Goal: Task Accomplishment & Management: Use online tool/utility

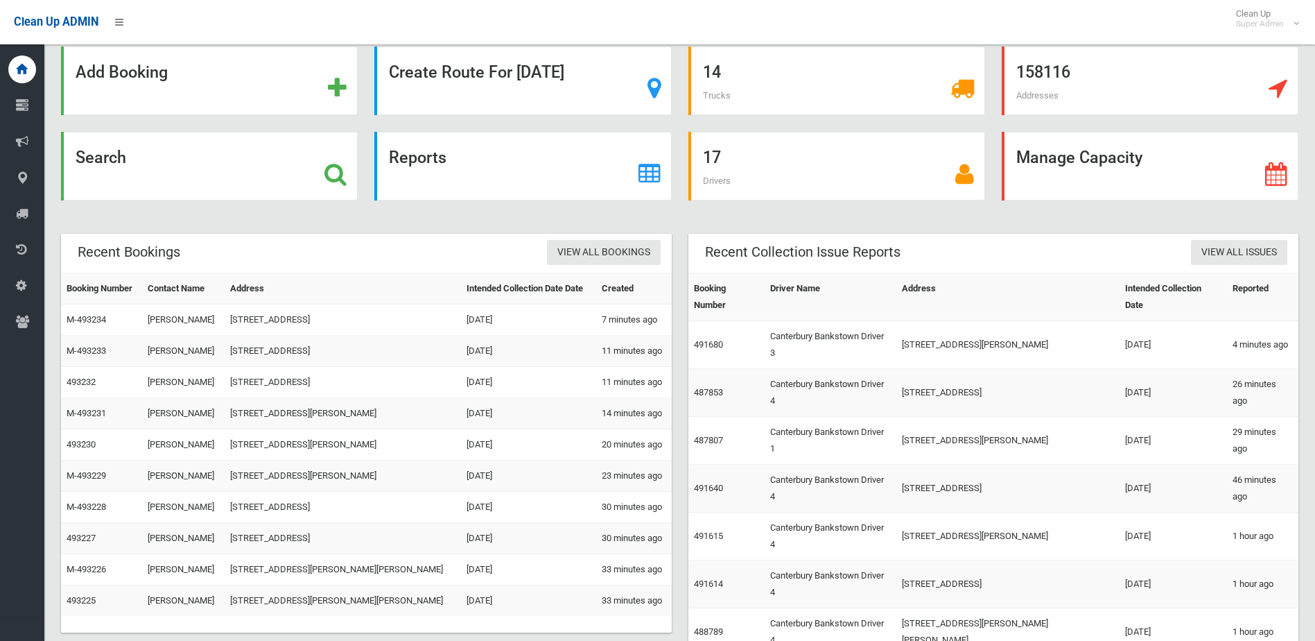
scroll to position [56, 0]
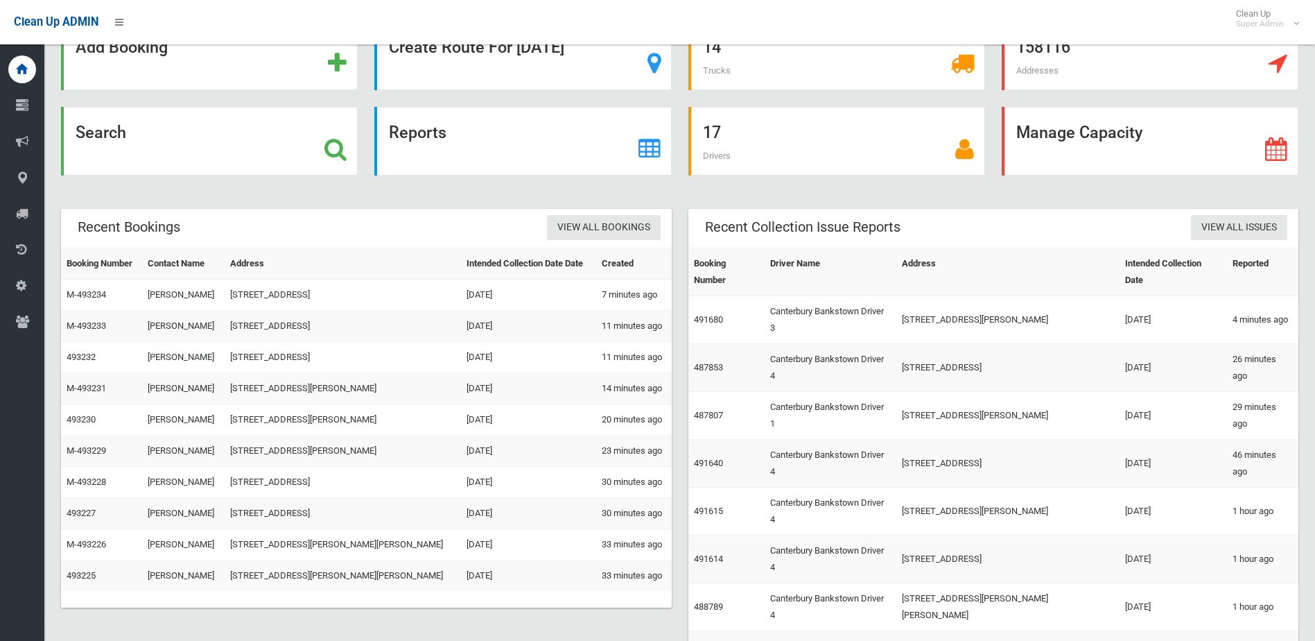
drag, startPoint x: 270, startPoint y: 390, endPoint x: 310, endPoint y: 498, distance: 114.7
click at [308, 498] on tbody "Booking Number Contact Name Address Intended Collection Date Date Created M-493…" at bounding box center [366, 419] width 611 height 343
drag, startPoint x: 310, startPoint y: 498, endPoint x: 523, endPoint y: 507, distance: 213.7
click at [523, 507] on td "[DATE]" at bounding box center [528, 513] width 134 height 31
drag, startPoint x: 361, startPoint y: 480, endPoint x: 444, endPoint y: 577, distance: 126.9
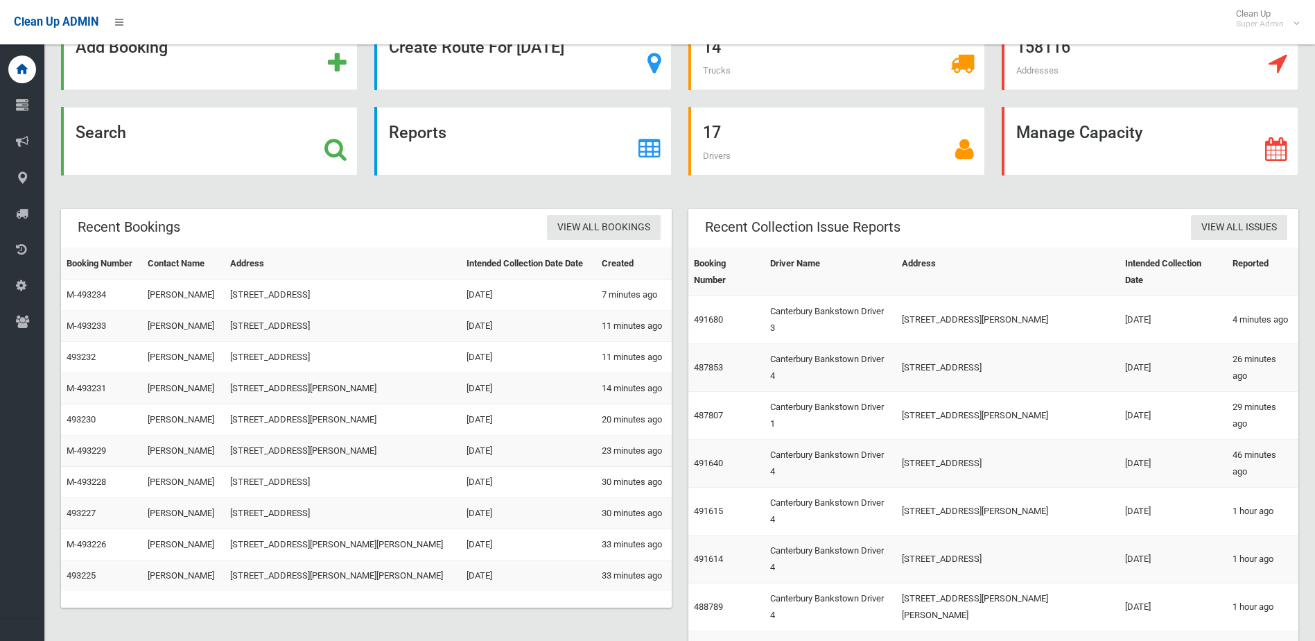
click at [444, 577] on tbody "Booking Number Contact Name Address Intended Collection Date Date Created M-493…" at bounding box center [366, 419] width 611 height 343
click at [444, 577] on td "16 Belmore Avenue, BELMORE NSW 2192" at bounding box center [343, 575] width 236 height 31
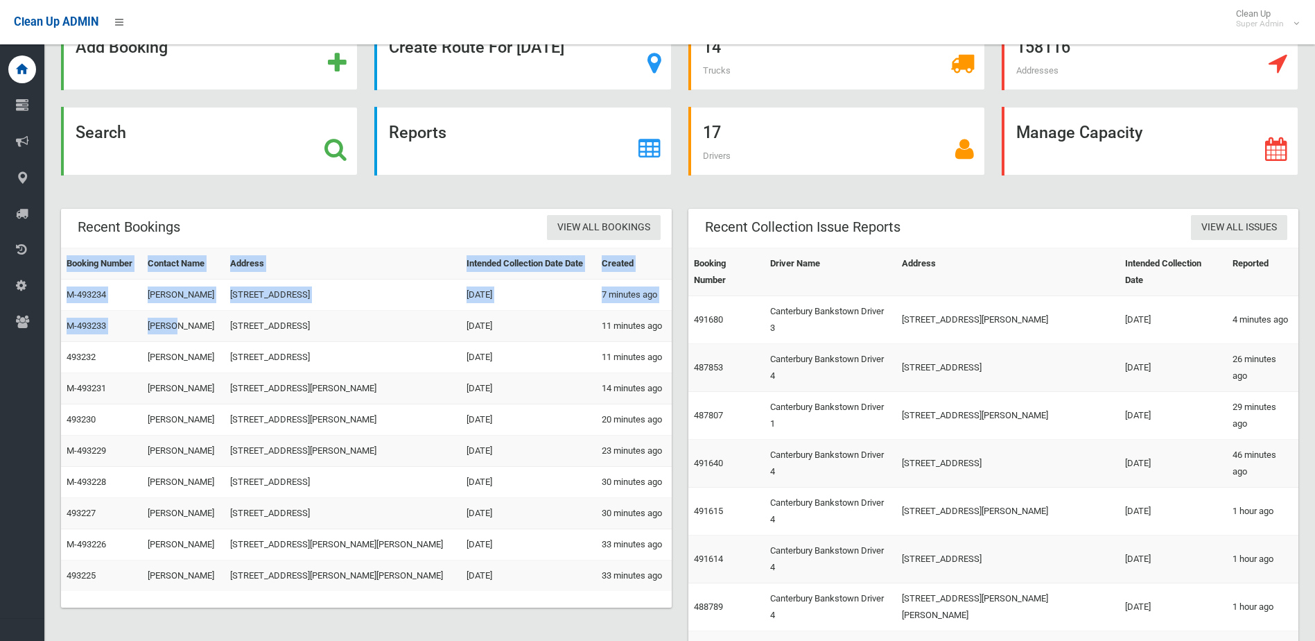
drag, startPoint x: 672, startPoint y: 573, endPoint x: 154, endPoint y: 328, distance: 572.8
click at [154, 328] on div "Recent Bookings View All Bookings Booking Number Contact Name Address Intended …" at bounding box center [366, 416] width 627 height 415
drag, startPoint x: 154, startPoint y: 328, endPoint x: 259, endPoint y: 342, distance: 105.6
click at [259, 342] on td "57 Hampton Street, CROYDON PARK NSW 2133" at bounding box center [343, 357] width 236 height 31
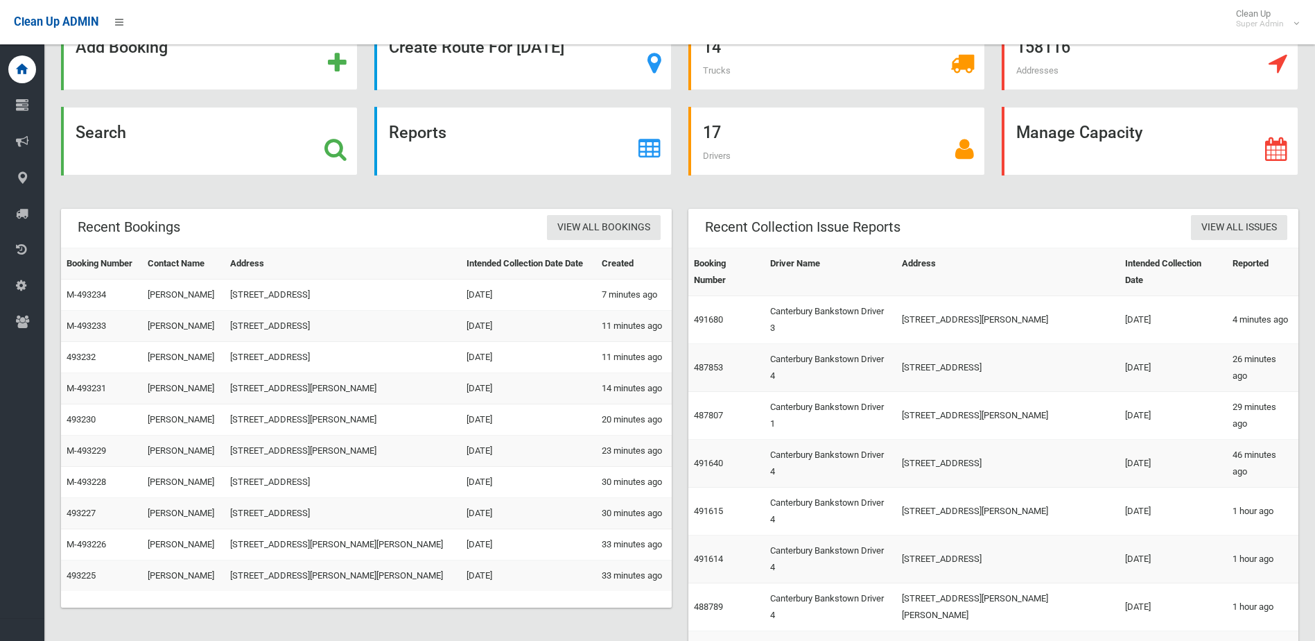
drag, startPoint x: 252, startPoint y: 315, endPoint x: 318, endPoint y: 369, distance: 85.7
click at [318, 369] on tbody "Booking Number Contact Name Address Intended Collection Date Date Created M-493…" at bounding box center [366, 419] width 611 height 343
drag, startPoint x: 318, startPoint y: 369, endPoint x: 408, endPoint y: 436, distance: 111.5
click at [408, 436] on tbody "Booking Number Contact Name Address Intended Collection Date Date Created M-493…" at bounding box center [366, 419] width 611 height 343
drag, startPoint x: 479, startPoint y: 476, endPoint x: 485, endPoint y: 468, distance: 9.9
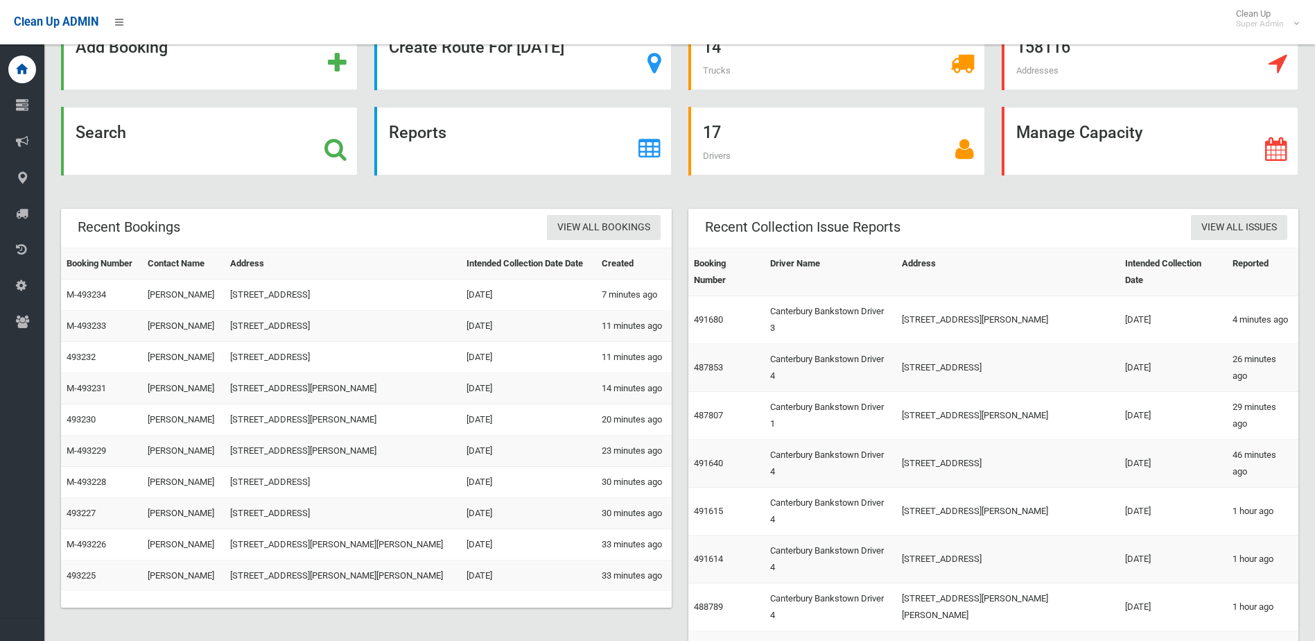
click at [485, 468] on td "Fri 14th Nov 2025" at bounding box center [528, 482] width 134 height 31
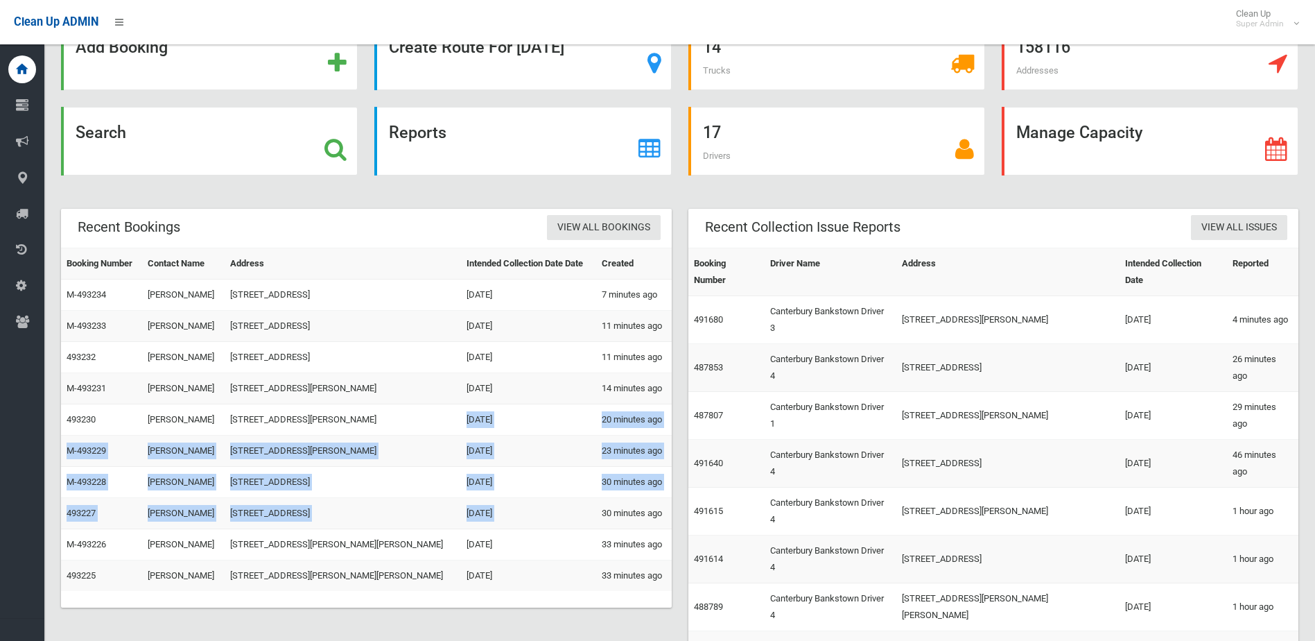
drag, startPoint x: 485, startPoint y: 468, endPoint x: 372, endPoint y: 421, distance: 122.4
click at [372, 421] on tbody "Booking Number Contact Name Address Intended Collection Date Date Created M-493…" at bounding box center [366, 419] width 611 height 343
drag, startPoint x: 372, startPoint y: 421, endPoint x: 487, endPoint y: 451, distance: 118.4
click at [498, 459] on td "[DATE]" at bounding box center [528, 450] width 134 height 31
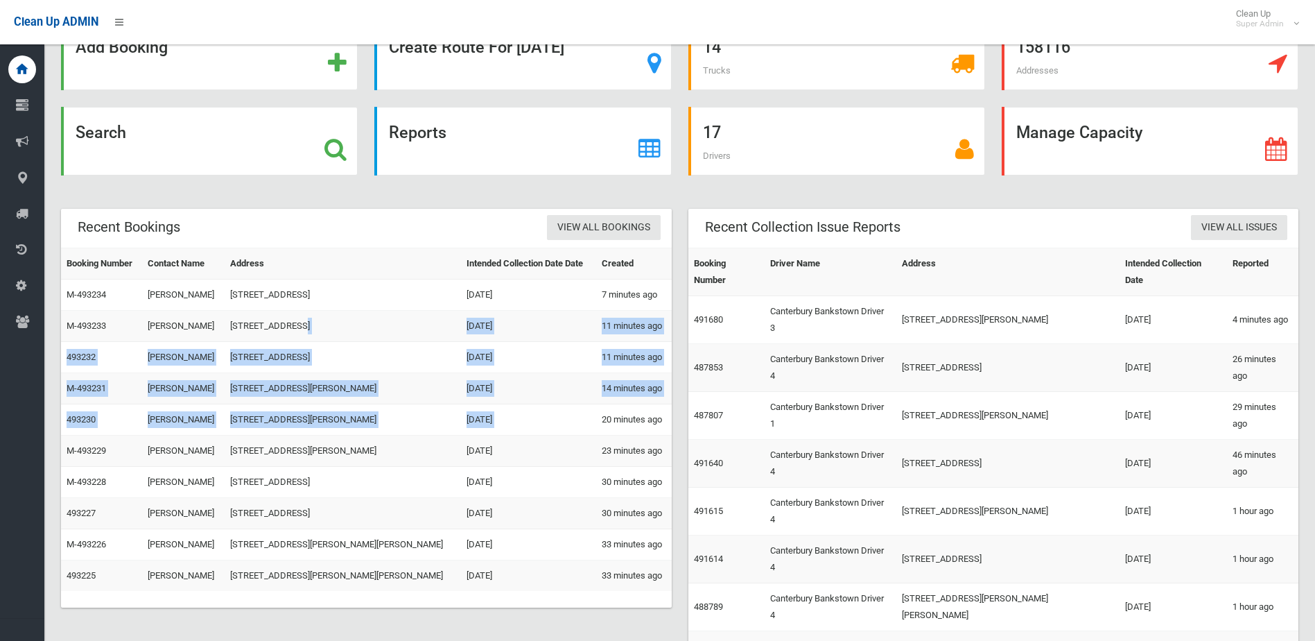
drag, startPoint x: 394, startPoint y: 341, endPoint x: 598, endPoint y: 426, distance: 220.3
click at [598, 426] on tbody "Booking Number Contact Name Address Intended Collection Date Date Created M-493…" at bounding box center [366, 419] width 611 height 343
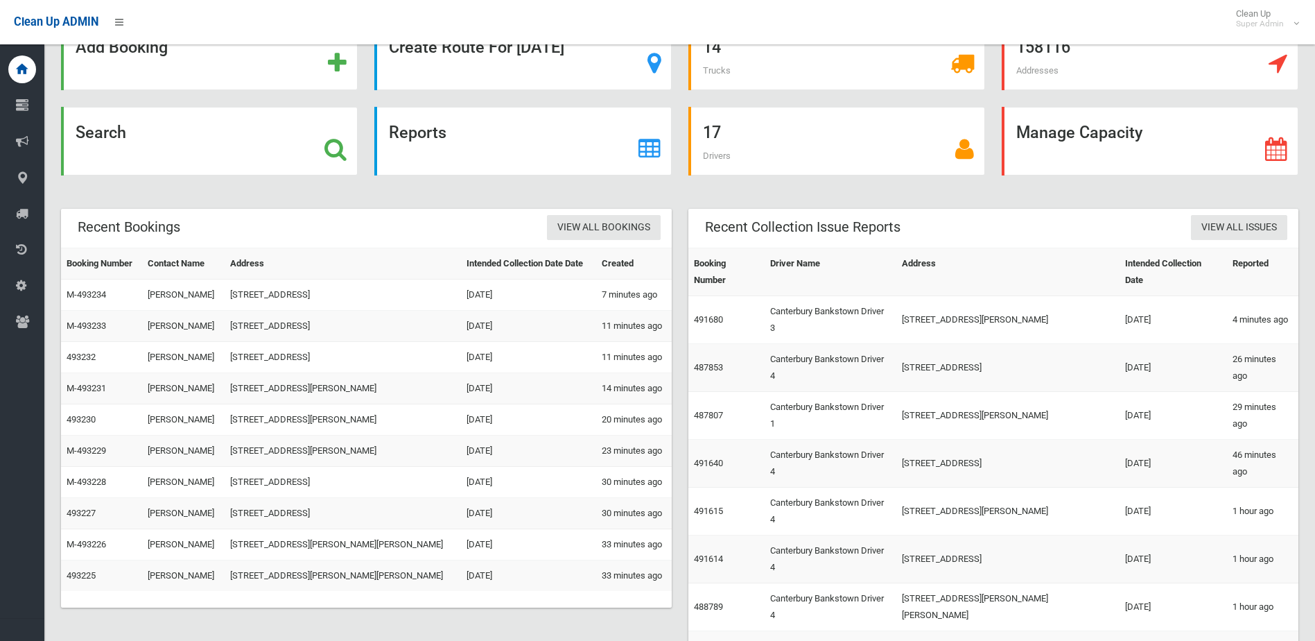
drag, startPoint x: 598, startPoint y: 426, endPoint x: 555, endPoint y: 488, distance: 75.2
click at [555, 488] on td "Fri 14th Nov 2025" at bounding box center [528, 482] width 134 height 31
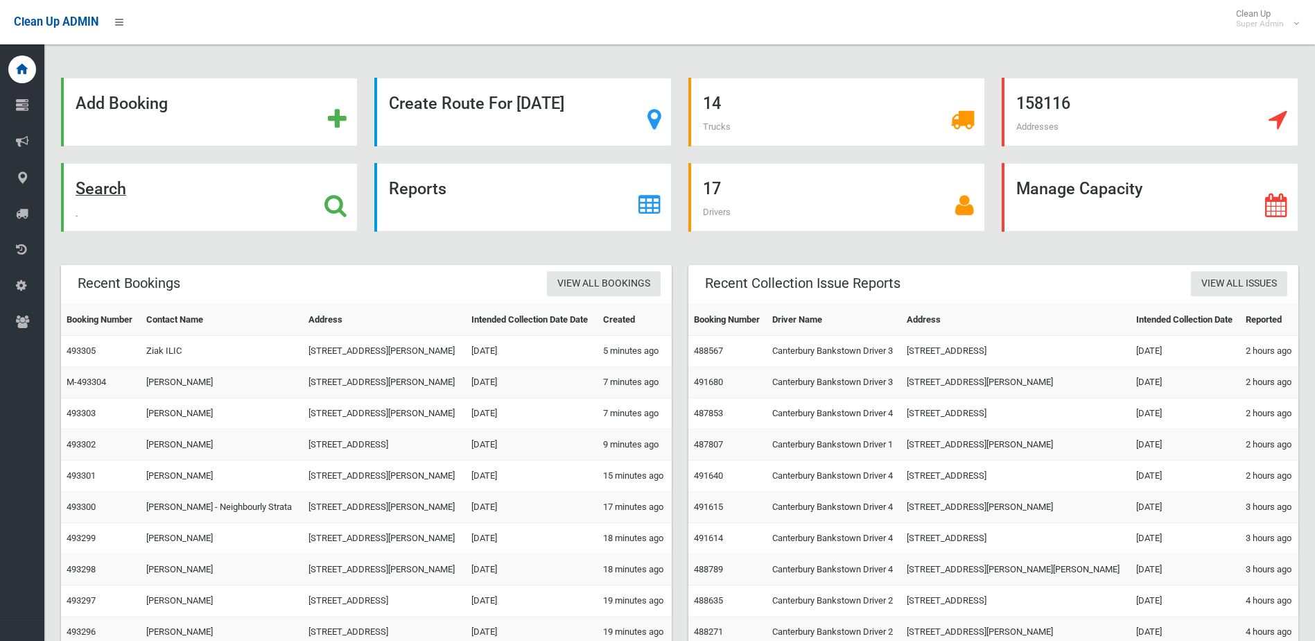
click at [189, 213] on div "Search" at bounding box center [209, 197] width 297 height 69
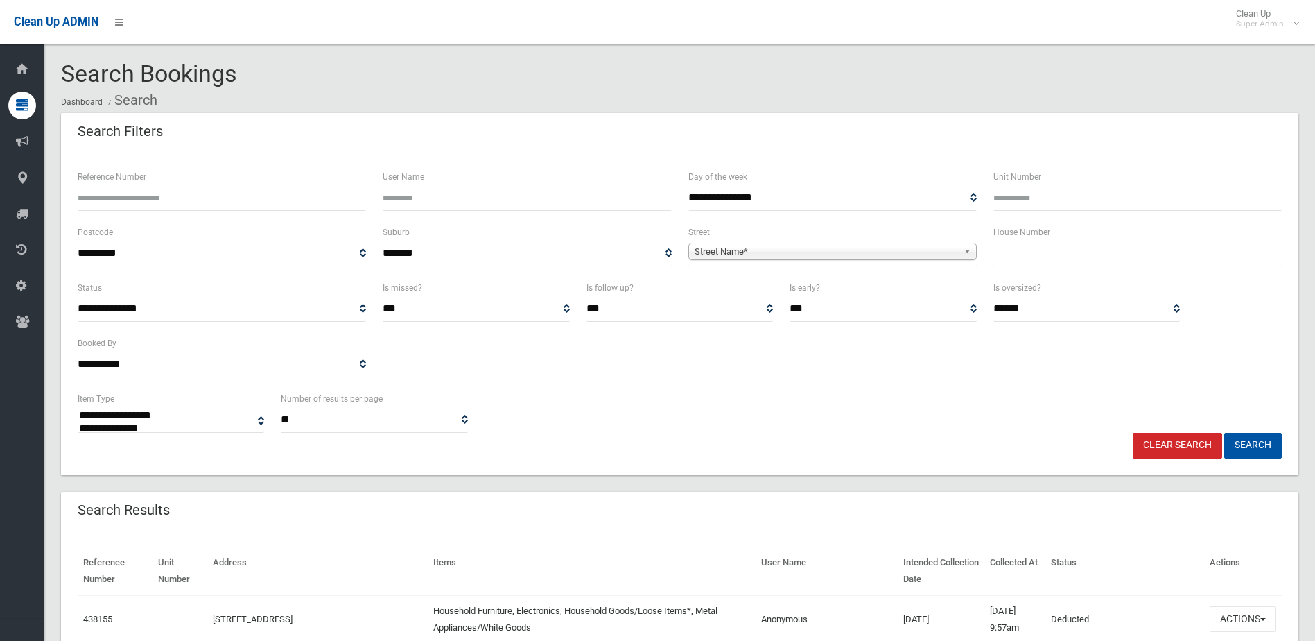
select select
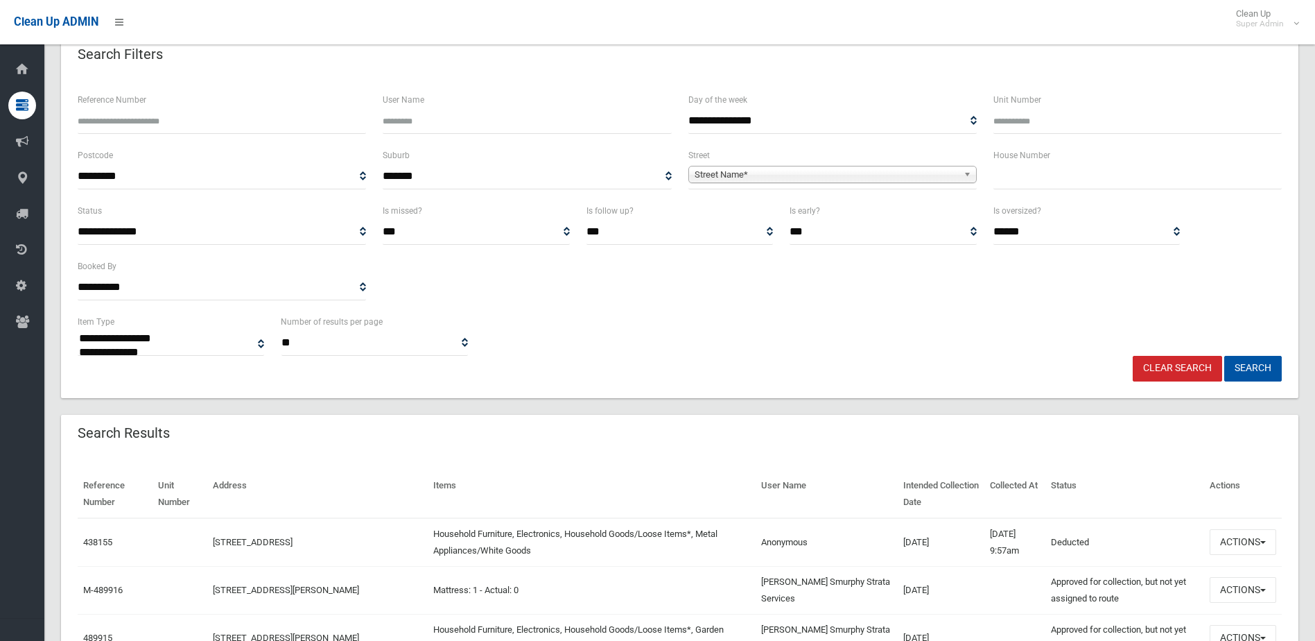
scroll to position [69, 0]
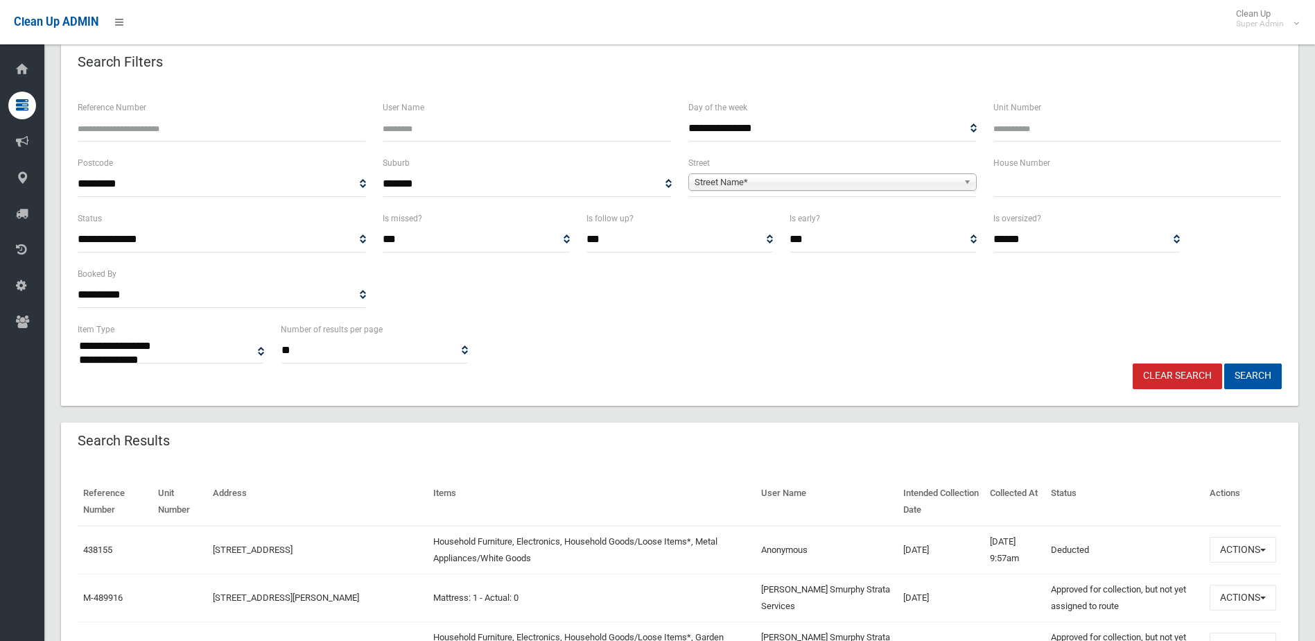
click at [283, 138] on input "Reference Number" at bounding box center [222, 129] width 288 height 26
click at [1154, 195] on input "text" at bounding box center [1137, 184] width 288 height 26
type input "**"
click at [878, 182] on span "Street Name*" at bounding box center [826, 182] width 263 height 17
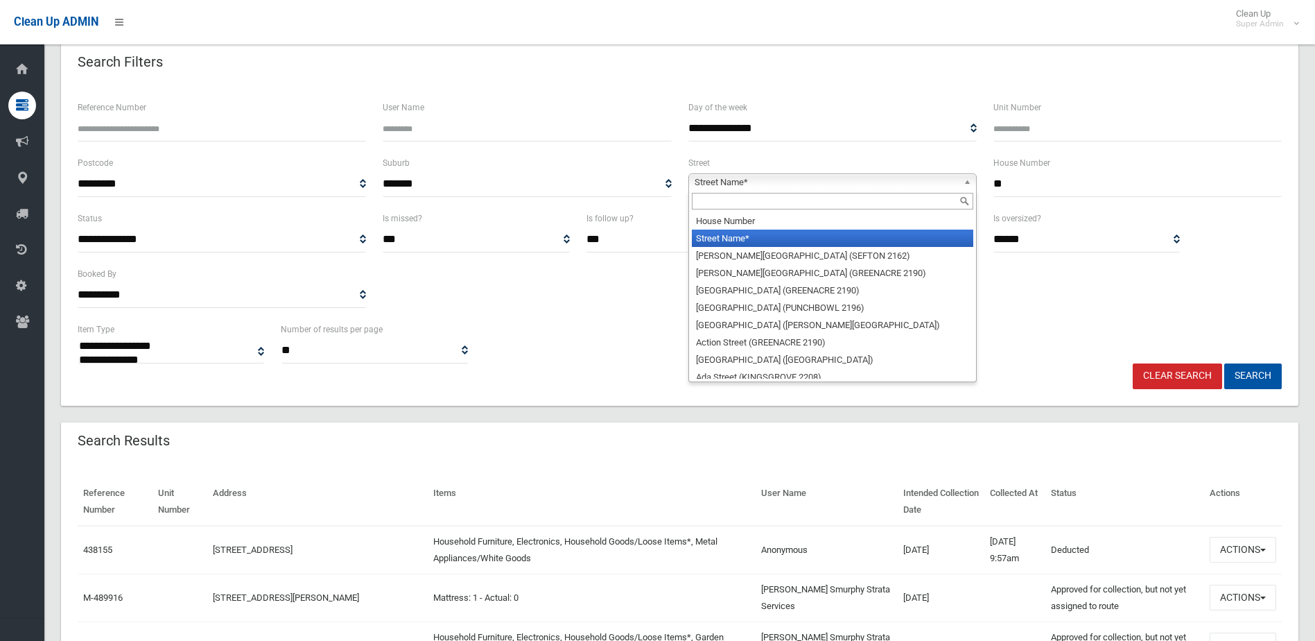
click at [774, 195] on input "text" at bounding box center [832, 201] width 281 height 17
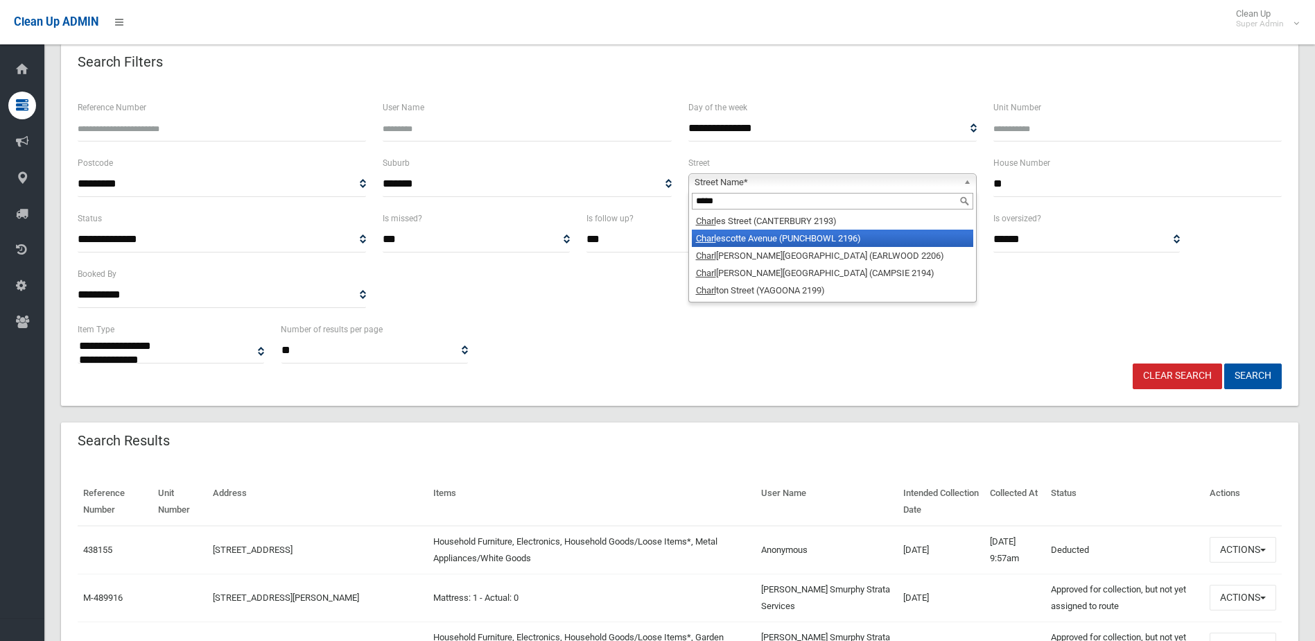
type input "*****"
click at [782, 236] on li "Charl escotte Avenue (PUNCHBOWL 2196)" at bounding box center [832, 237] width 281 height 17
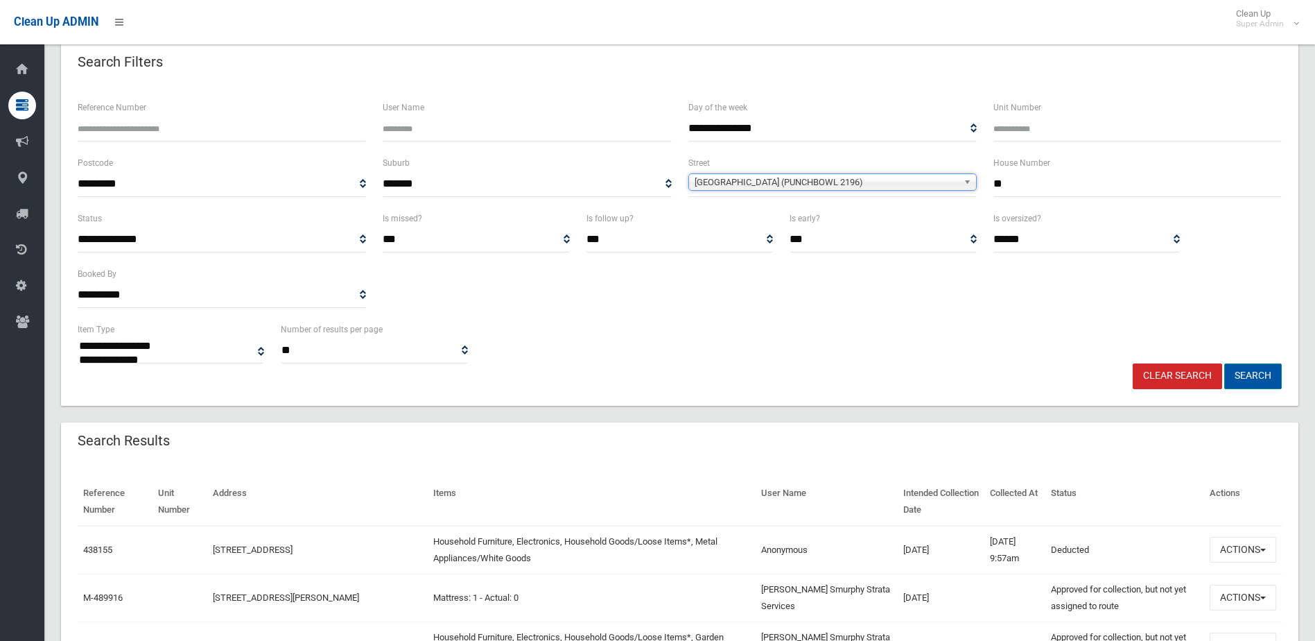
click at [1230, 376] on button "Search" at bounding box center [1253, 376] width 58 height 26
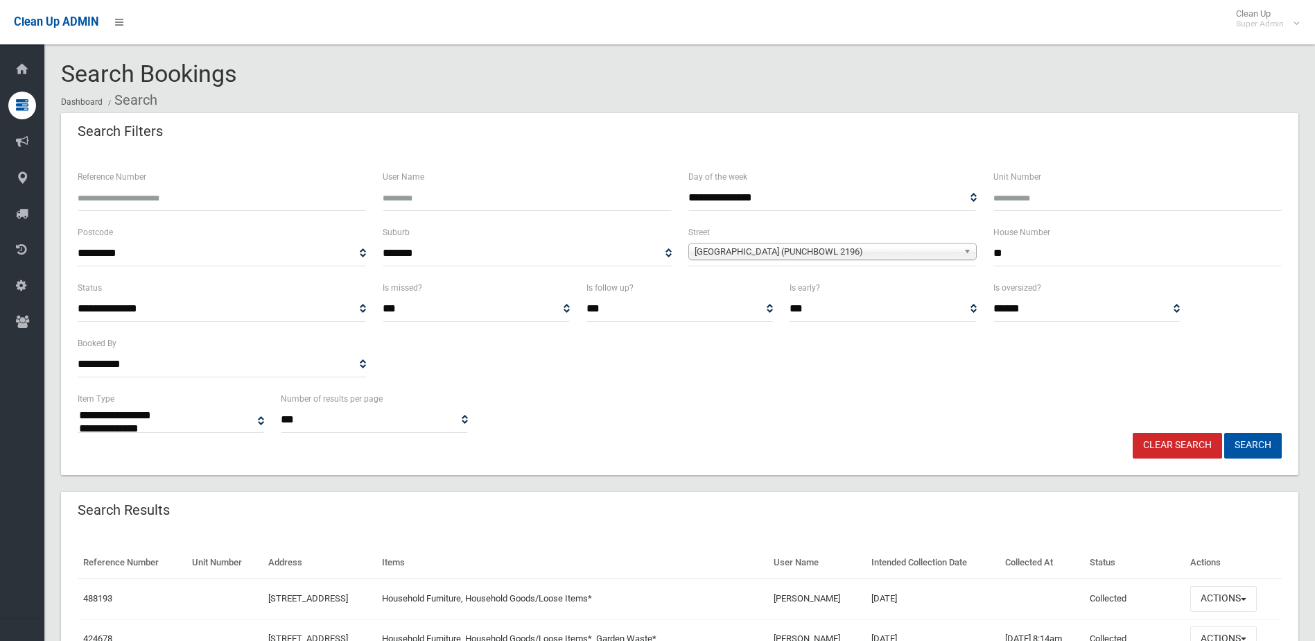
select select
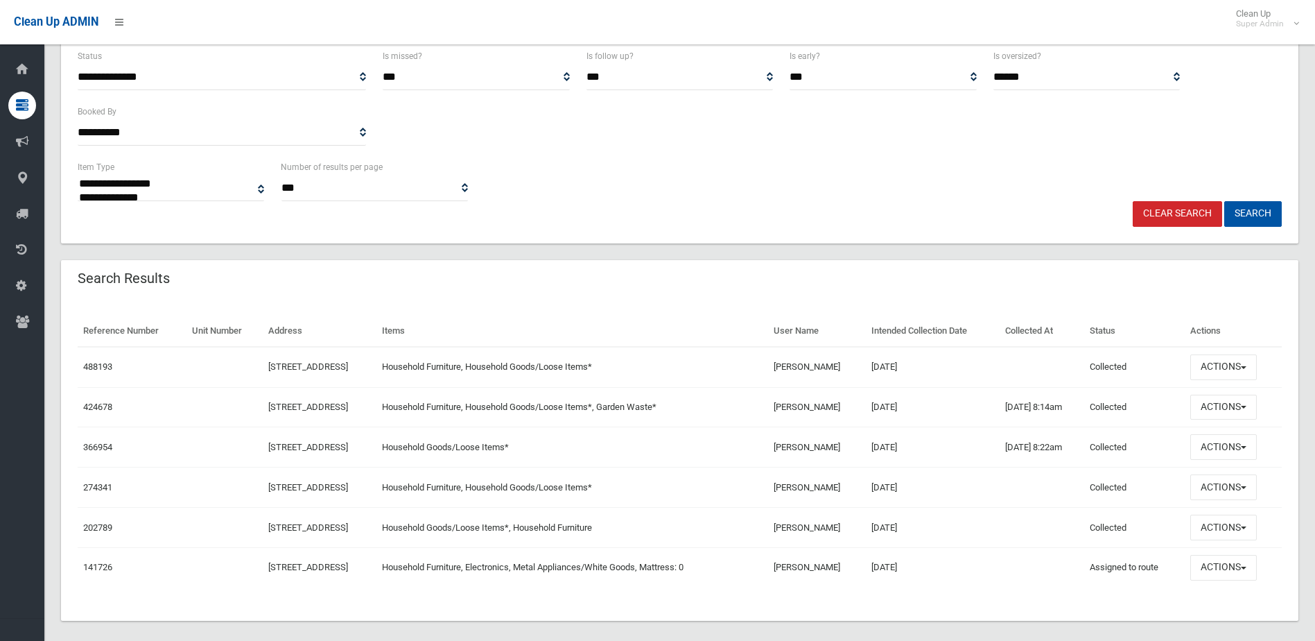
scroll to position [245, 0]
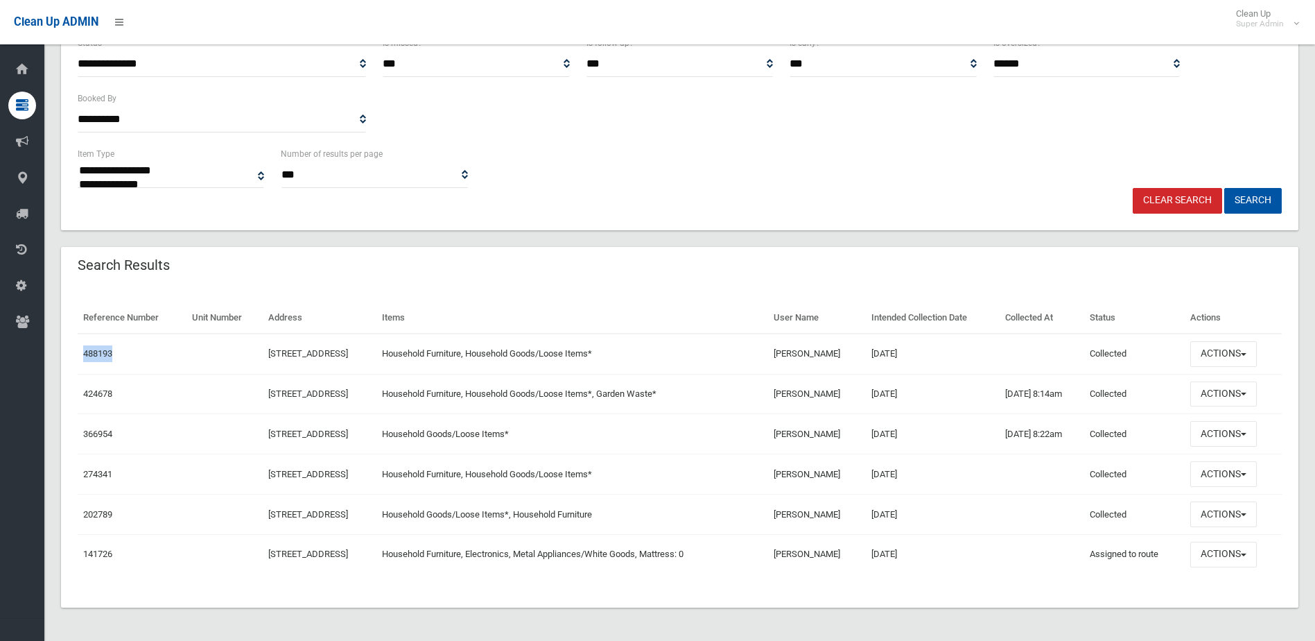
drag, startPoint x: 134, startPoint y: 349, endPoint x: 81, endPoint y: 345, distance: 53.5
click at [81, 345] on td "488193" at bounding box center [132, 353] width 109 height 40
copy link "488193"
click at [1218, 349] on button "Actions" at bounding box center [1223, 354] width 67 height 26
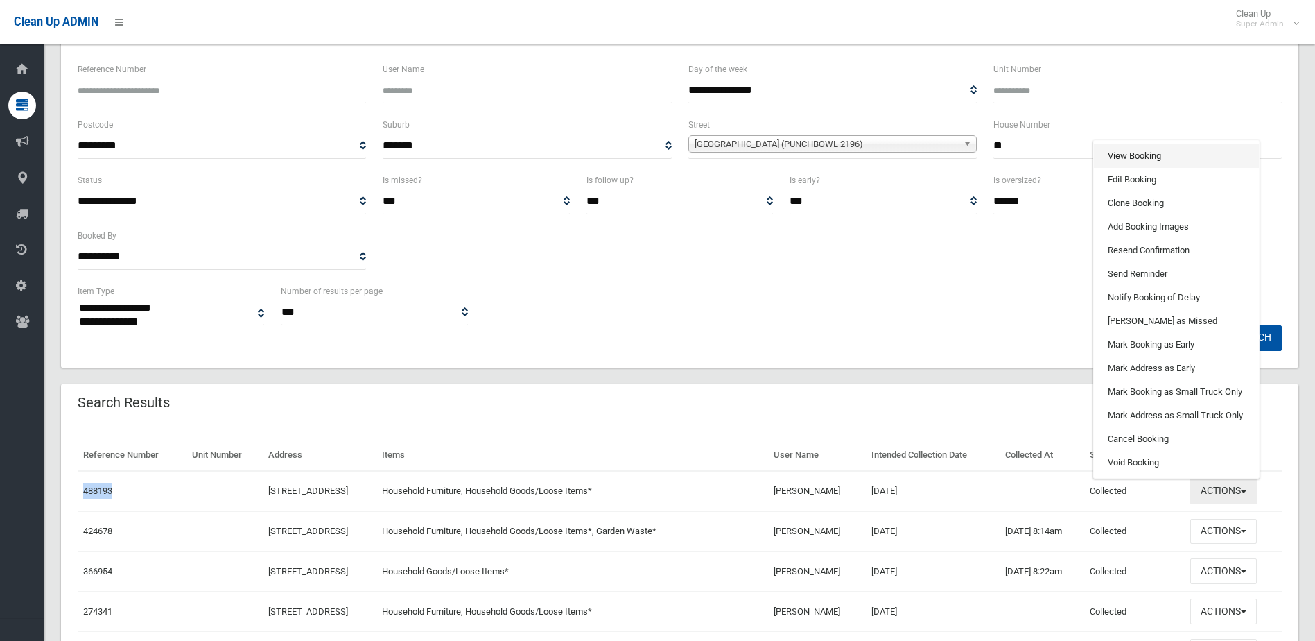
scroll to position [106, 0]
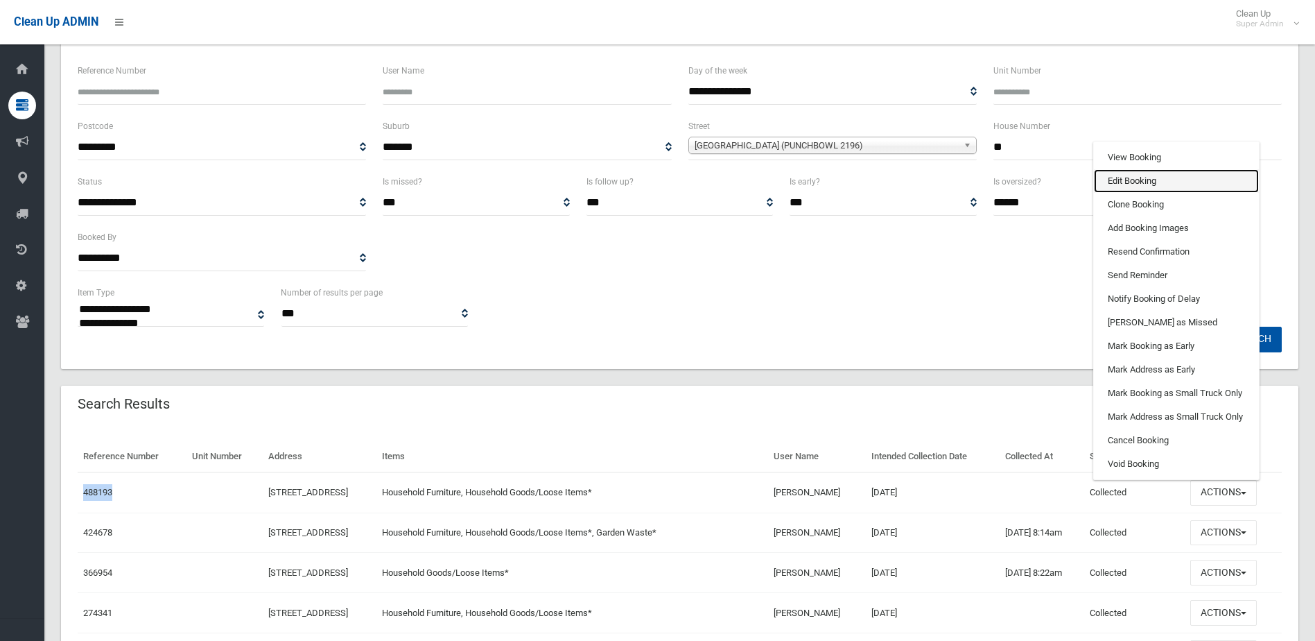
click at [1183, 180] on link "Edit Booking" at bounding box center [1176, 181] width 165 height 24
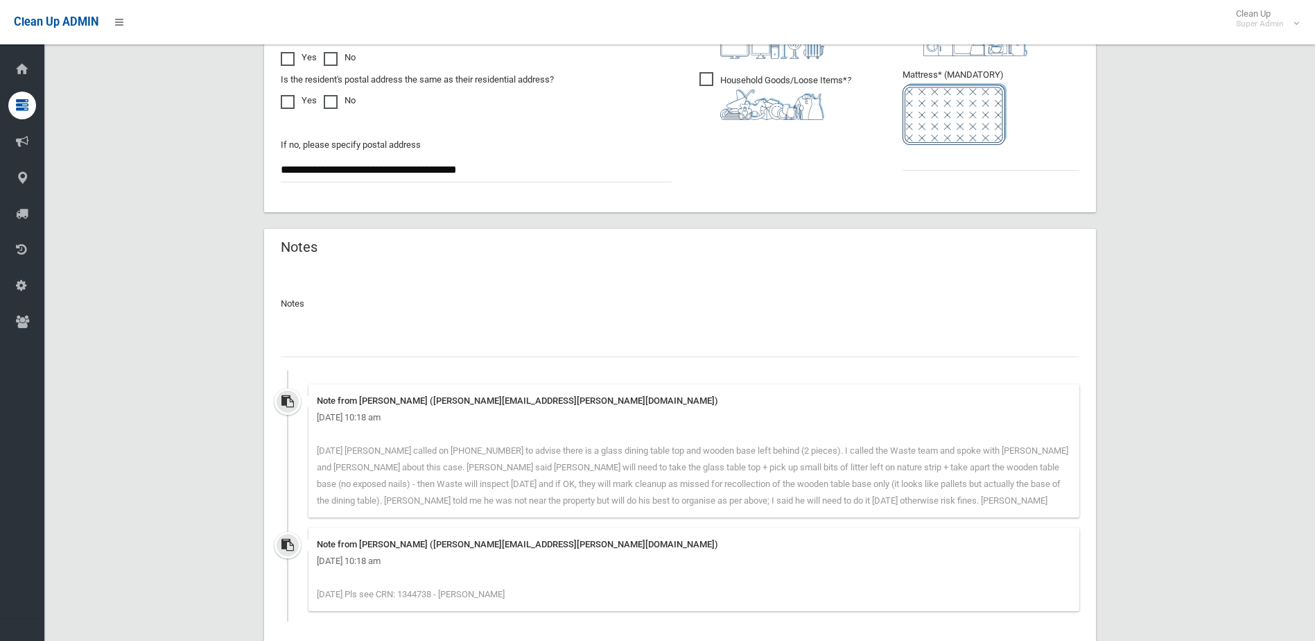
scroll to position [995, 0]
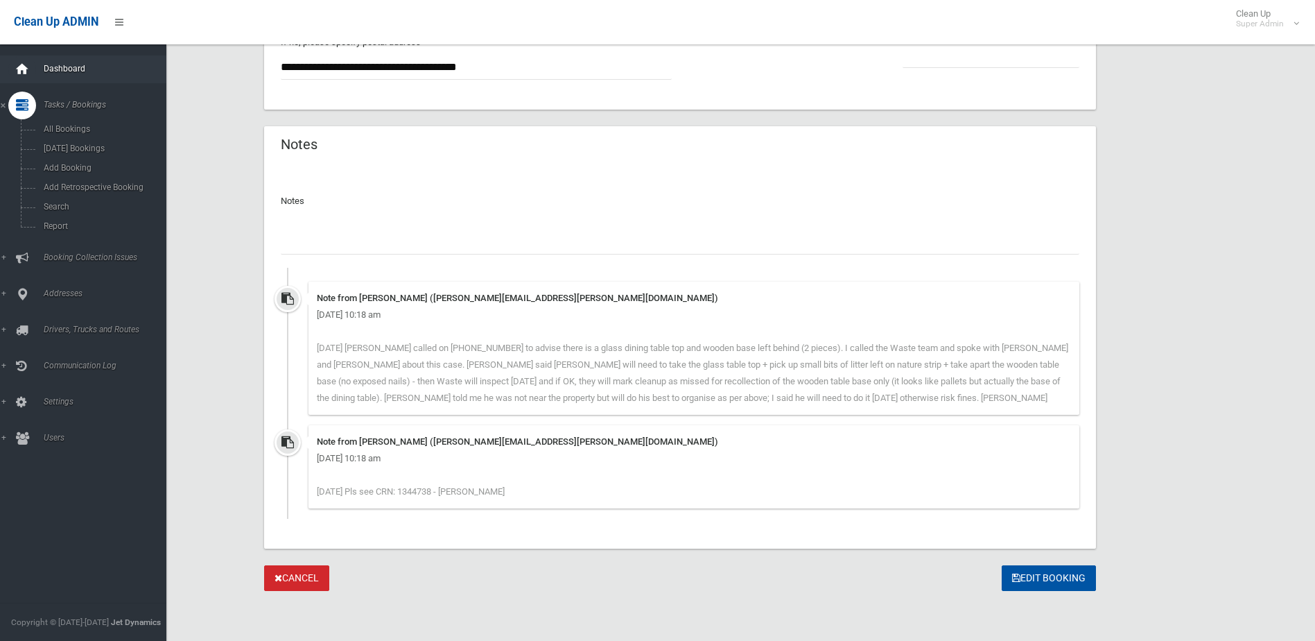
click at [20, 57] on icon at bounding box center [22, 69] width 15 height 28
